Goal: Information Seeking & Learning: Learn about a topic

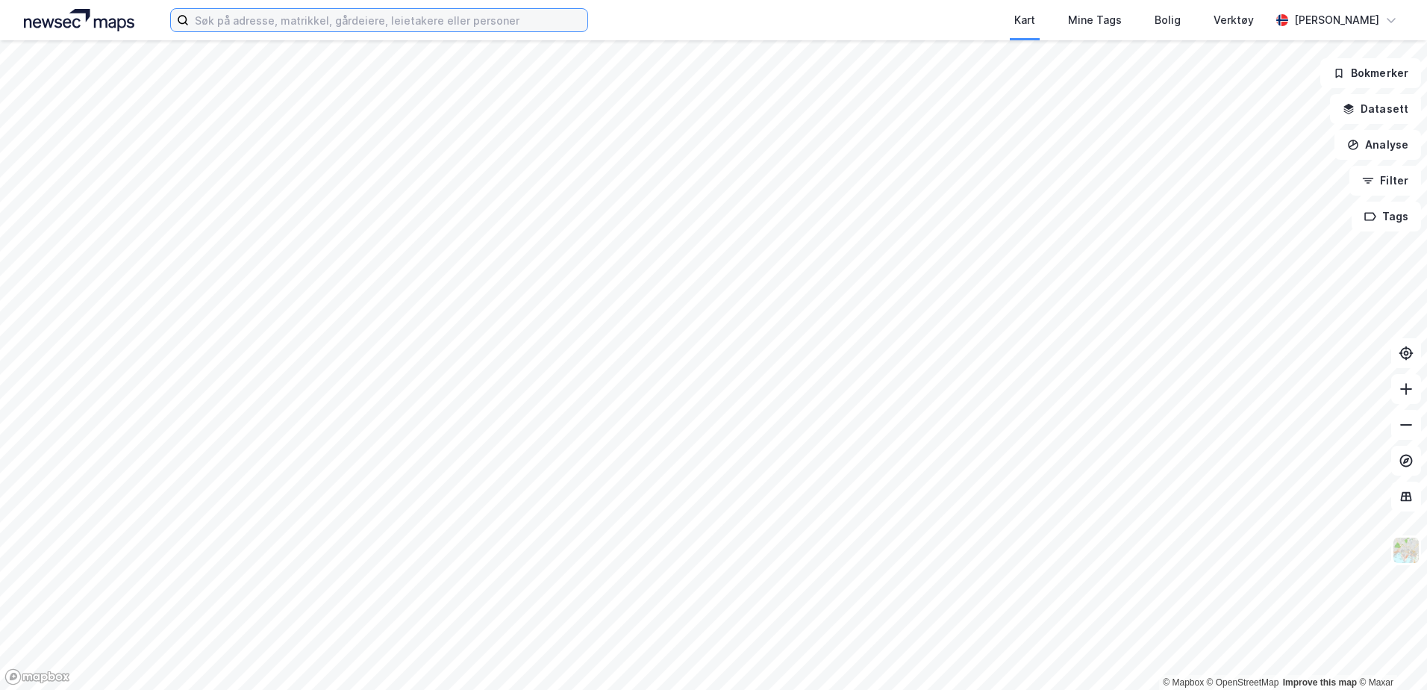
click at [442, 24] on input at bounding box center [388, 20] width 399 height 22
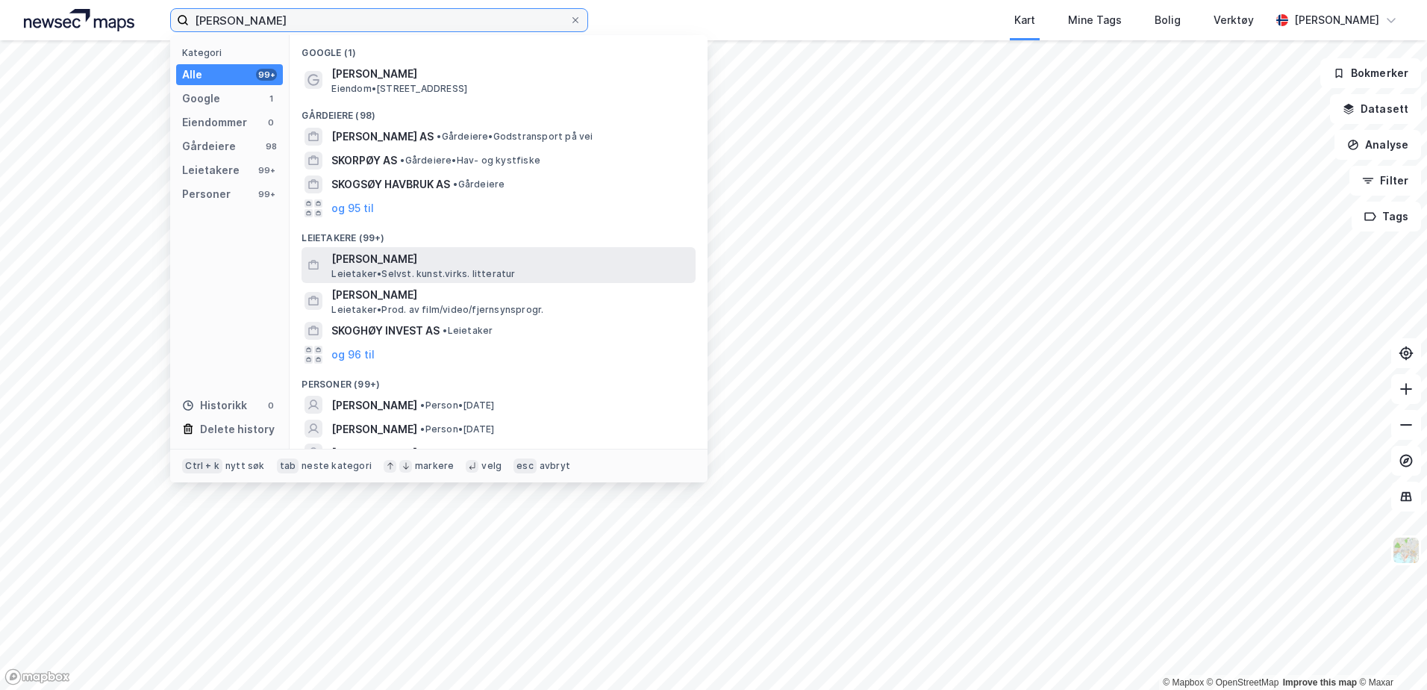
scroll to position [40, 0]
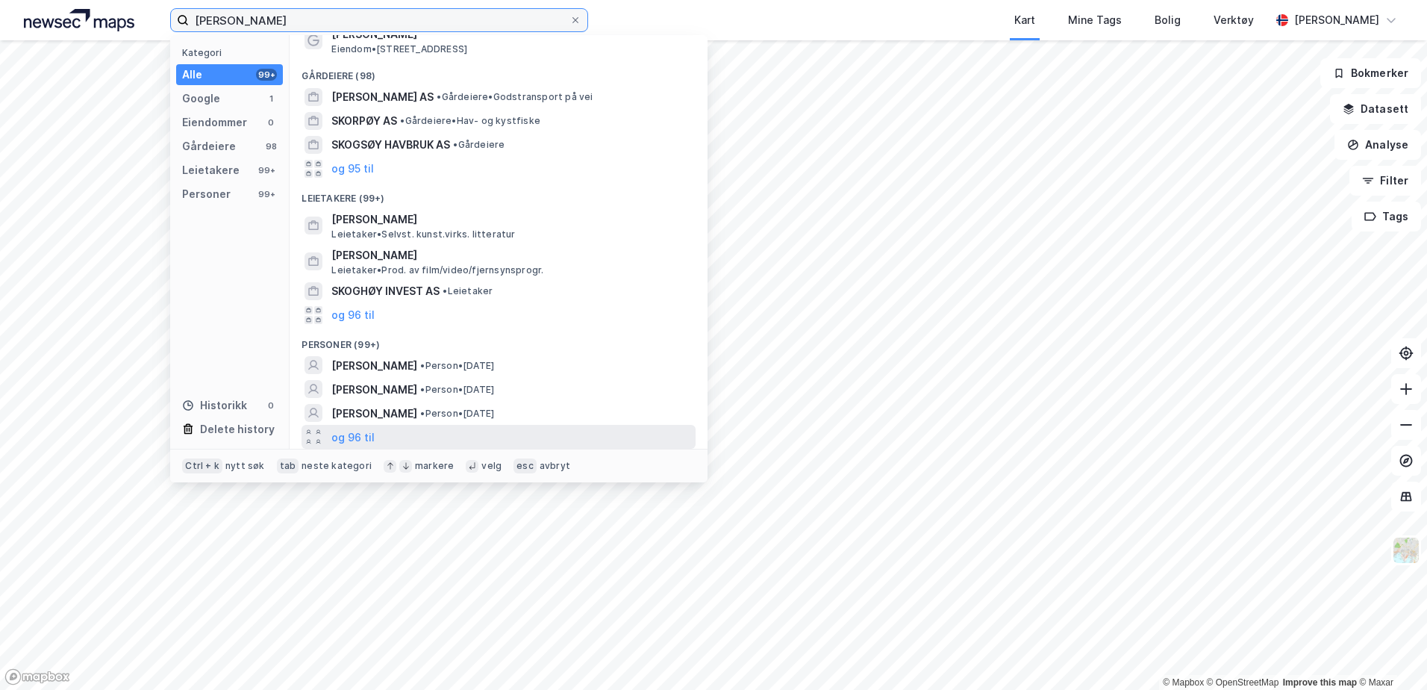
type input "[PERSON_NAME]"
click at [404, 429] on div "og 96 til" at bounding box center [499, 437] width 394 height 24
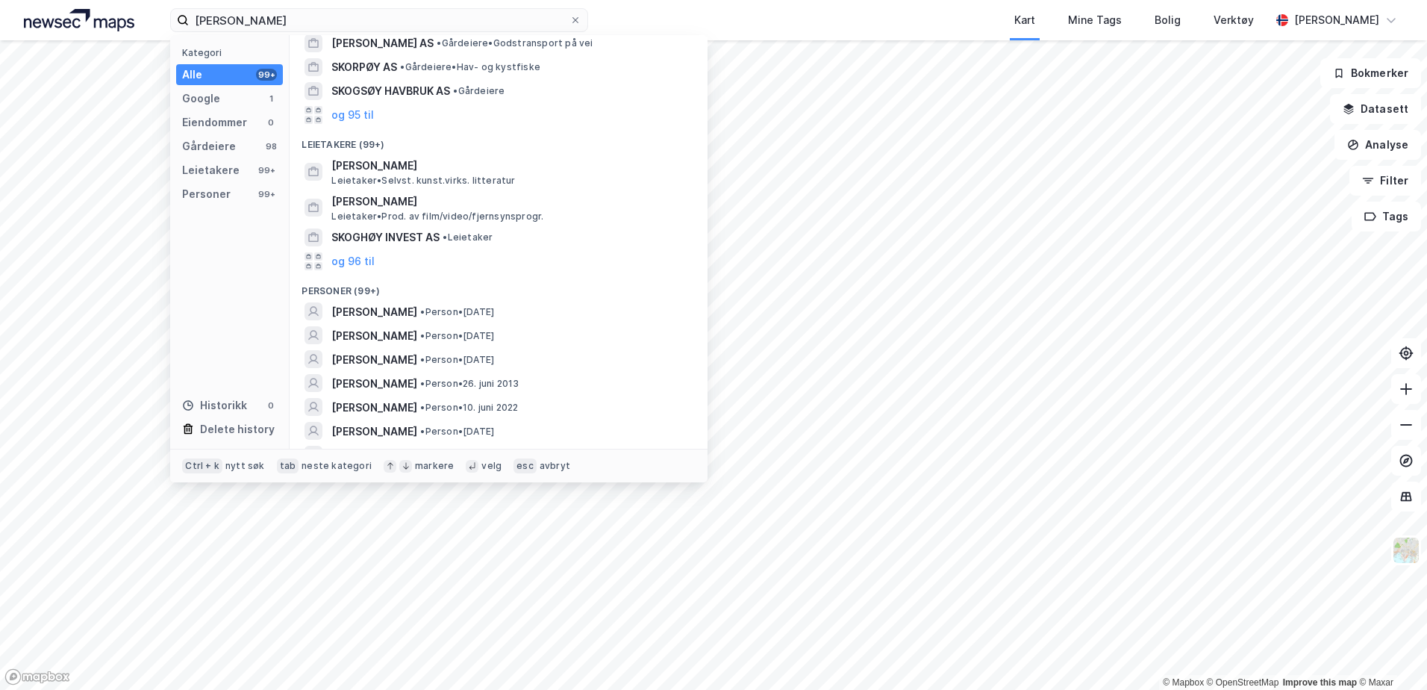
scroll to position [114, 0]
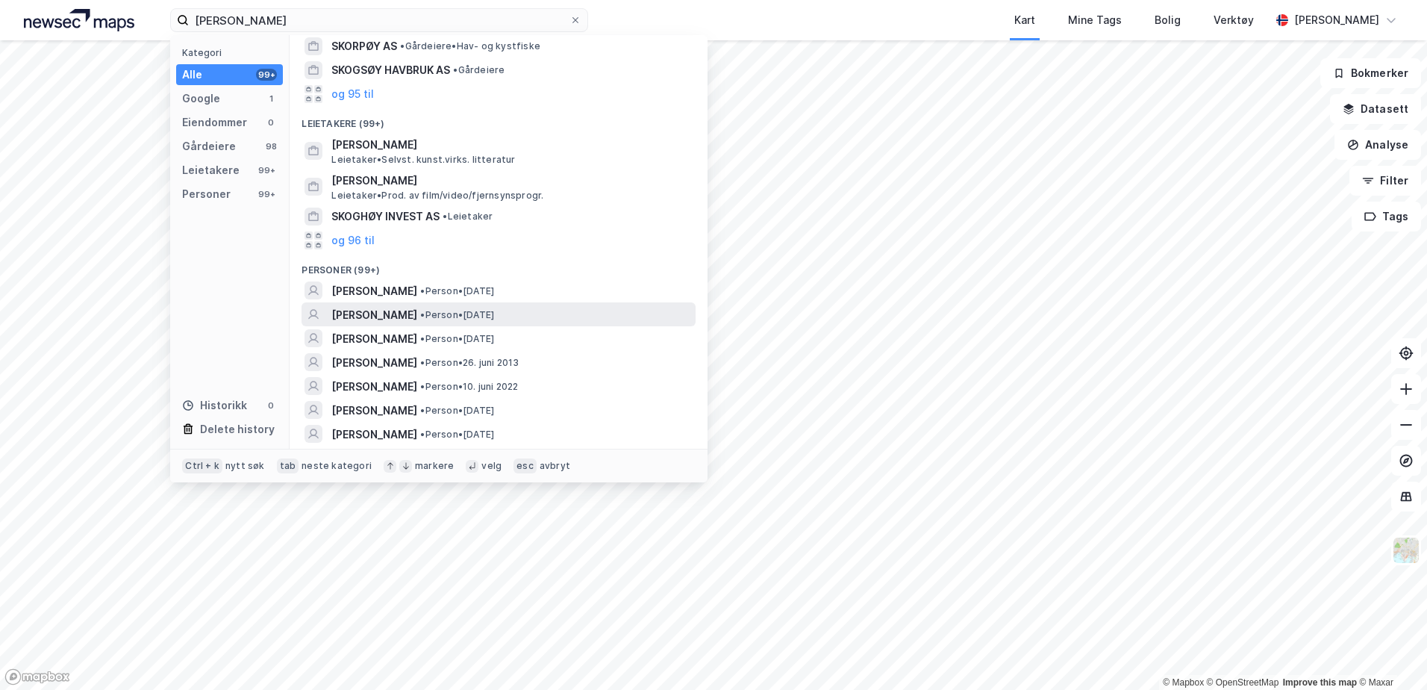
click at [417, 313] on span "[PERSON_NAME]" at bounding box center [374, 315] width 86 height 18
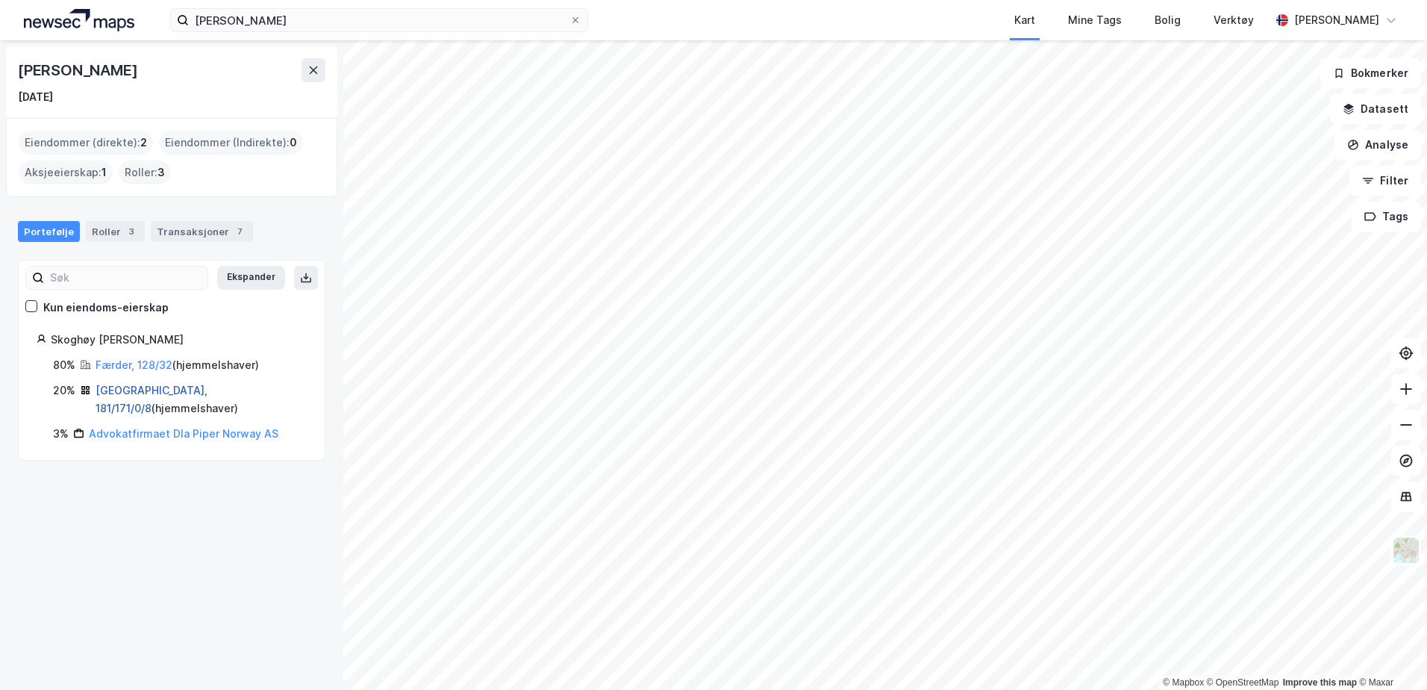
click at [153, 391] on link "[GEOGRAPHIC_DATA], 181/171/0/8" at bounding box center [152, 399] width 112 height 31
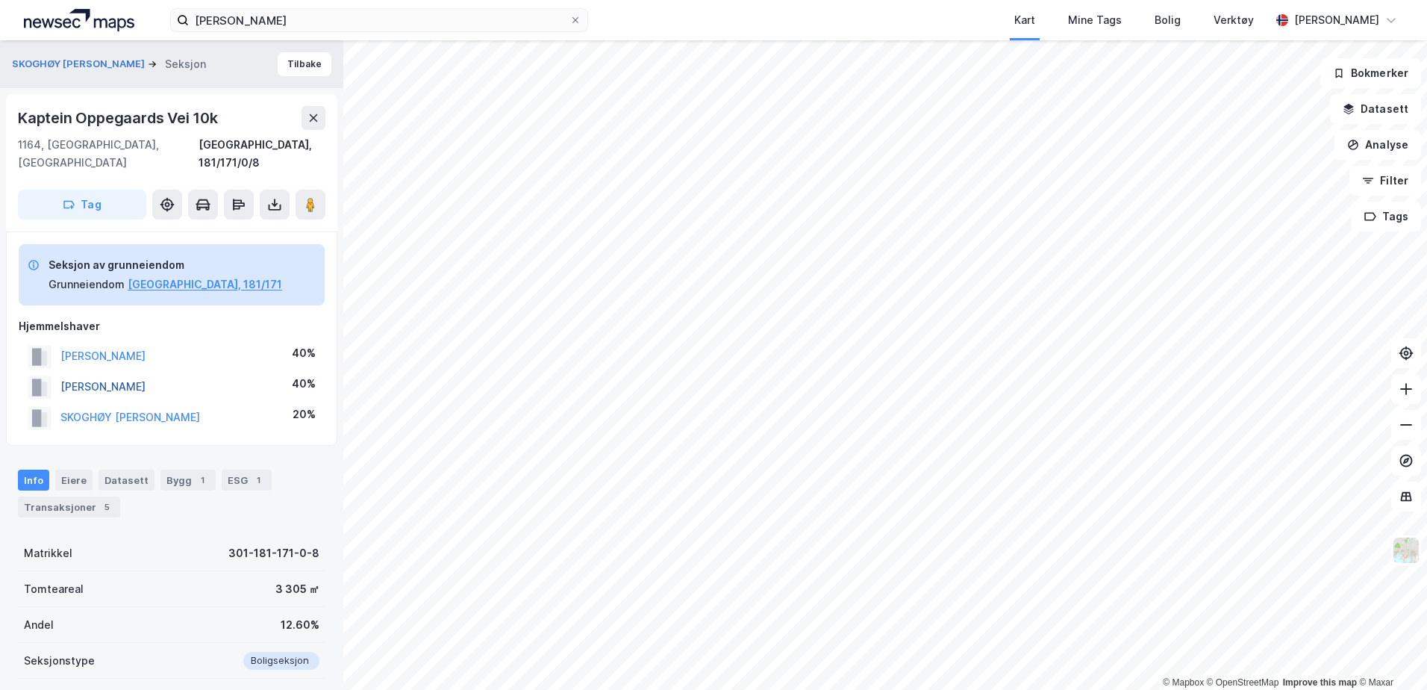
click at [0, 0] on button "[PERSON_NAME]" at bounding box center [0, 0] width 0 height 0
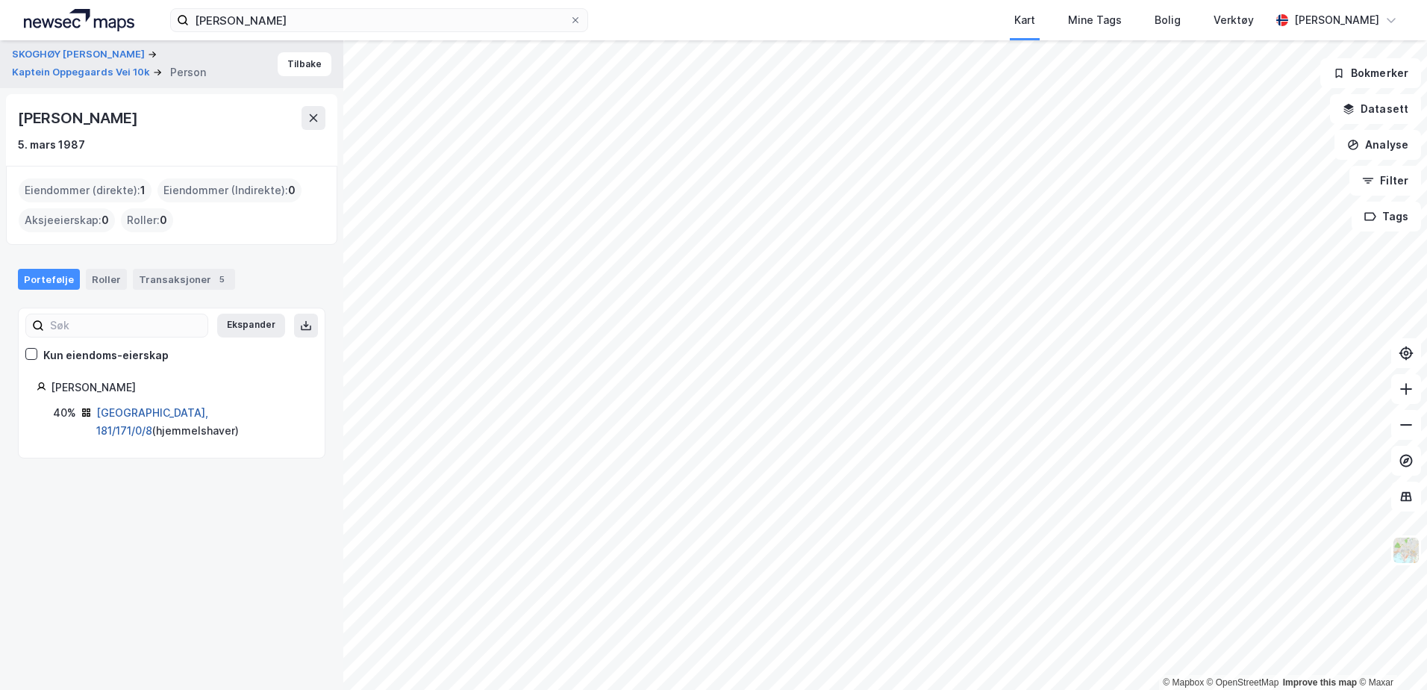
click at [137, 410] on link "[GEOGRAPHIC_DATA], 181/171/0/8" at bounding box center [152, 421] width 112 height 31
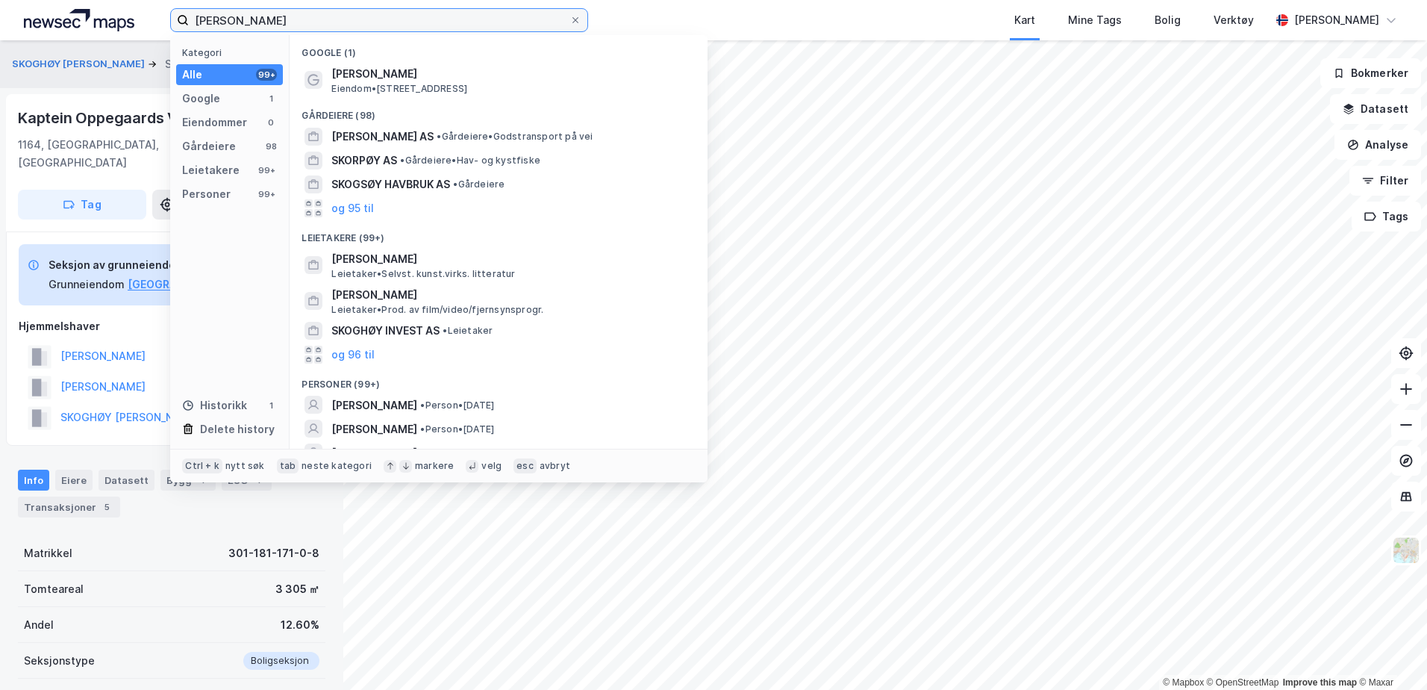
click at [325, 23] on input "[PERSON_NAME]" at bounding box center [379, 20] width 381 height 22
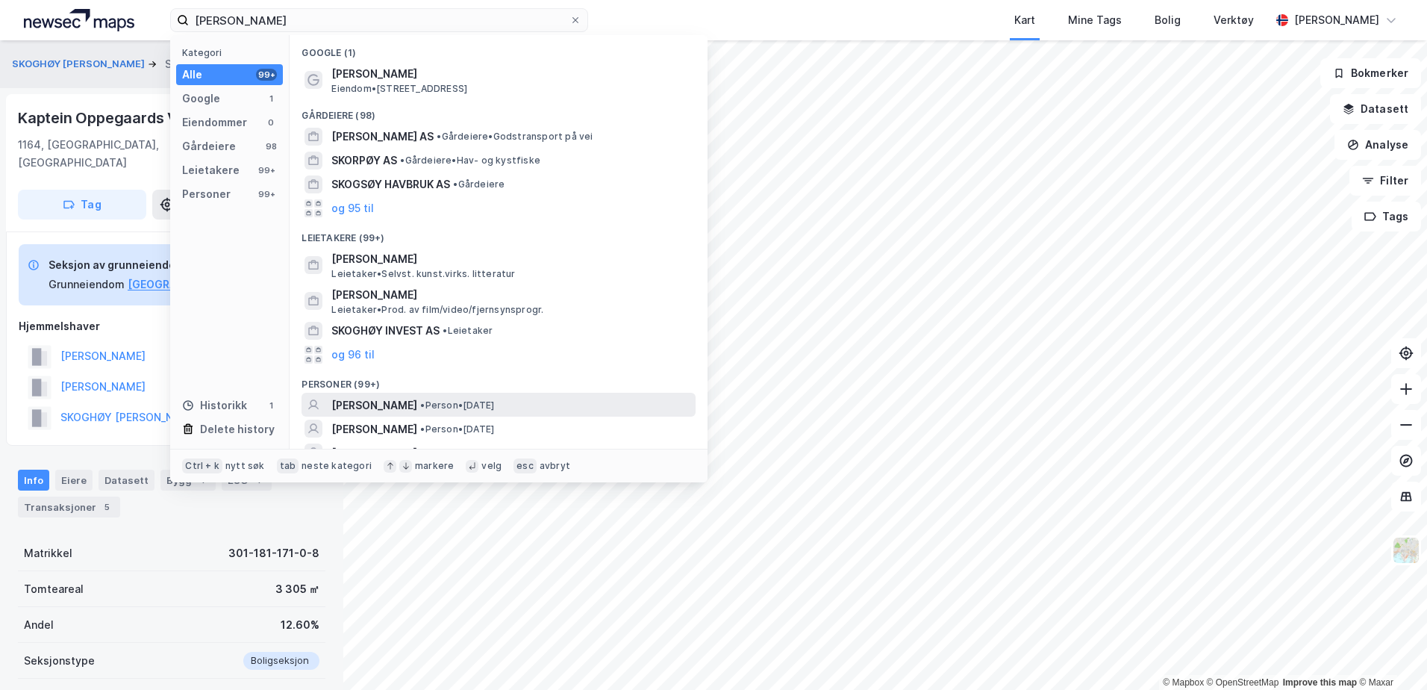
click at [400, 399] on span "[PERSON_NAME]" at bounding box center [374, 405] width 86 height 18
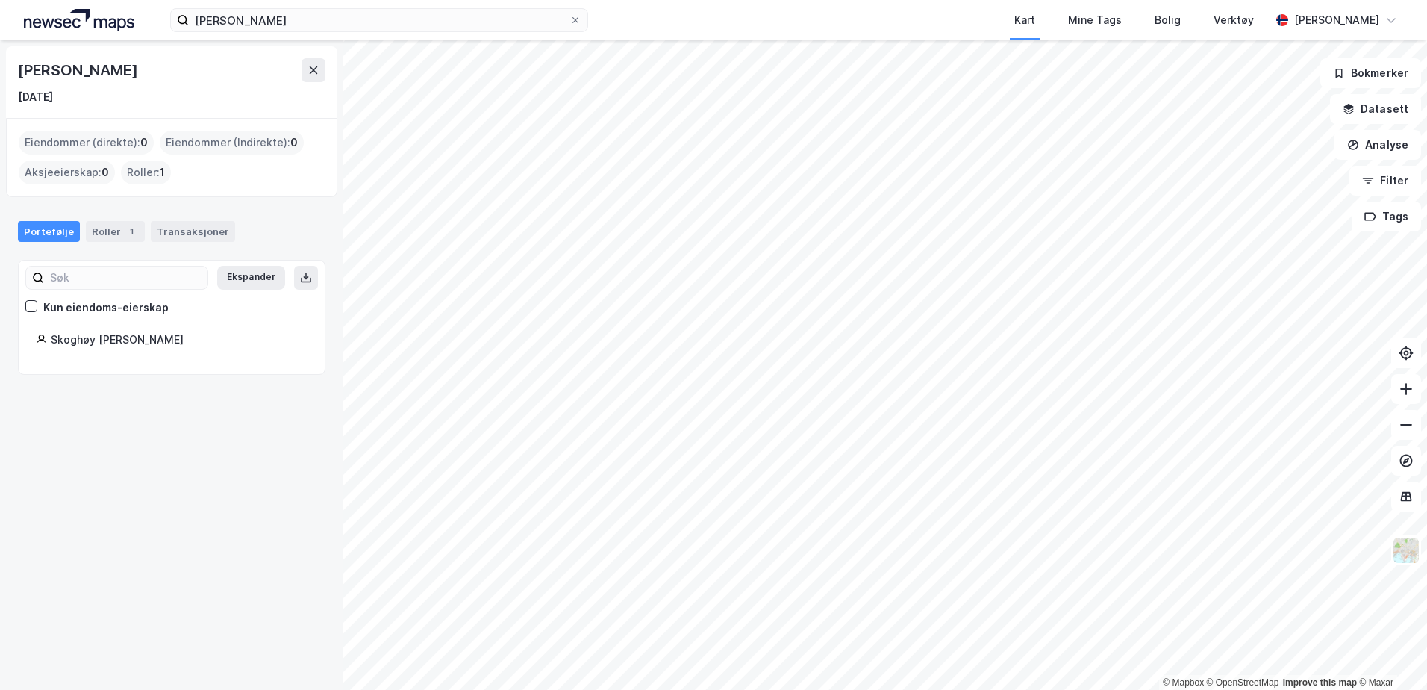
click at [143, 169] on div "Roller : 1" at bounding box center [146, 172] width 50 height 24
click at [121, 245] on div "Portefølje Roller 1 Transaksjoner" at bounding box center [171, 225] width 343 height 45
click at [116, 231] on div "Roller 1" at bounding box center [115, 231] width 59 height 21
